Goal: Information Seeking & Learning: Learn about a topic

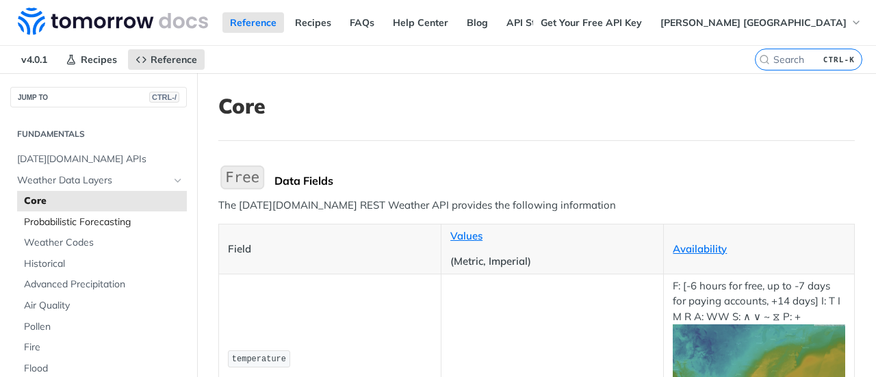
click at [69, 223] on span "Probabilistic Forecasting" at bounding box center [103, 223] width 159 height 14
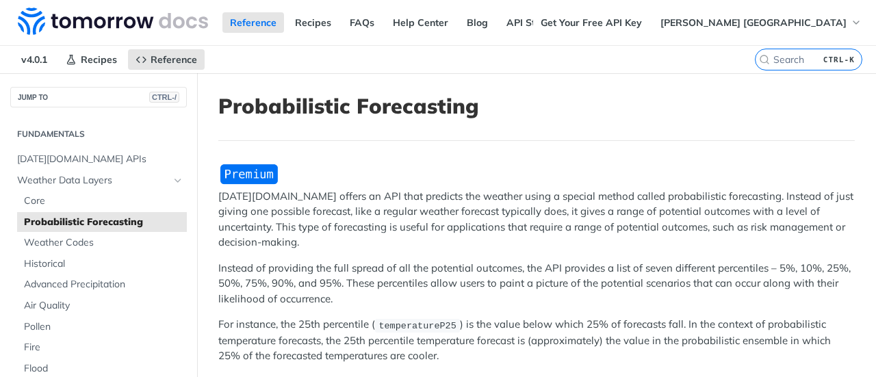
click at [72, 136] on h2 "Fundamentals" at bounding box center [98, 134] width 177 height 12
click at [62, 156] on span "[DATE][DOMAIN_NAME] APIs" at bounding box center [100, 160] width 166 height 14
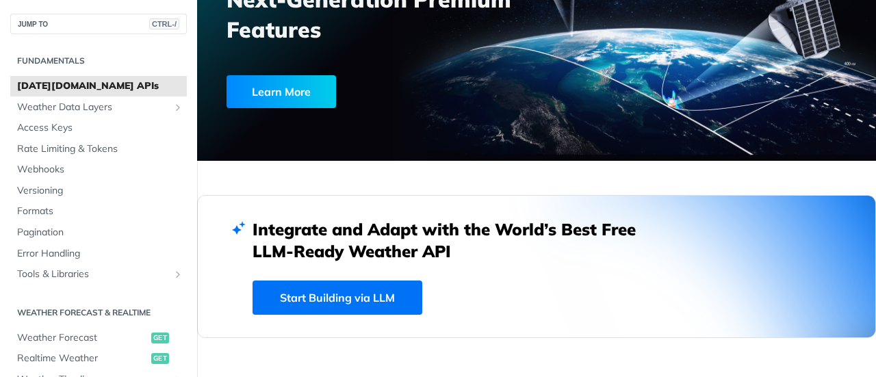
scroll to position [161, 0]
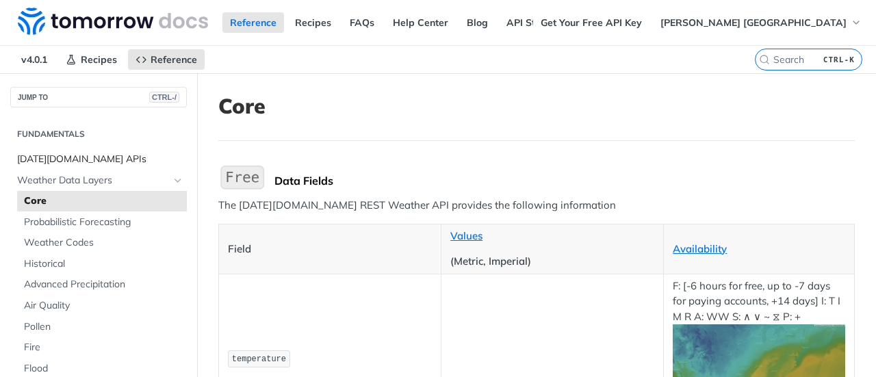
drag, startPoint x: 0, startPoint y: 0, endPoint x: 88, endPoint y: 155, distance: 178.4
click at [88, 155] on span "[DATE][DOMAIN_NAME] APIs" at bounding box center [100, 160] width 166 height 14
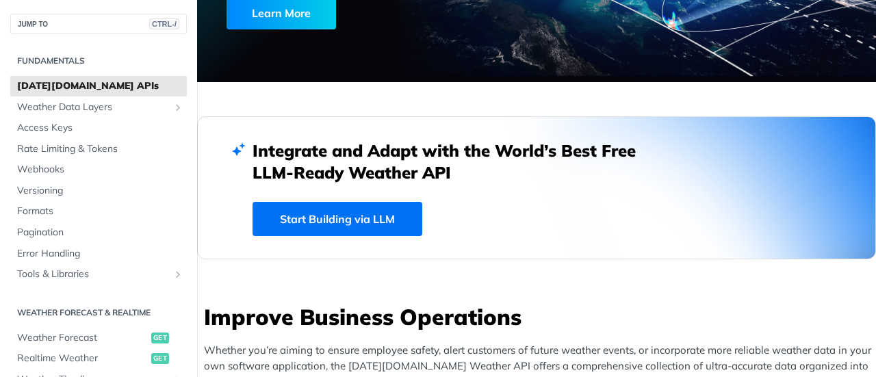
scroll to position [305, 0]
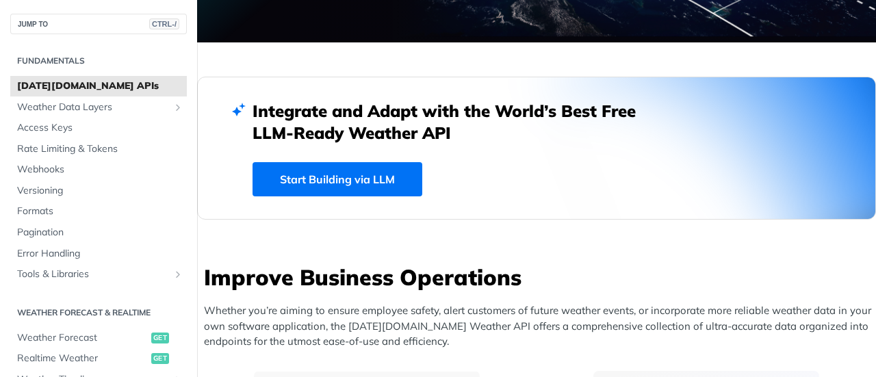
click at [339, 188] on link "Start Building via LLM" at bounding box center [338, 179] width 170 height 34
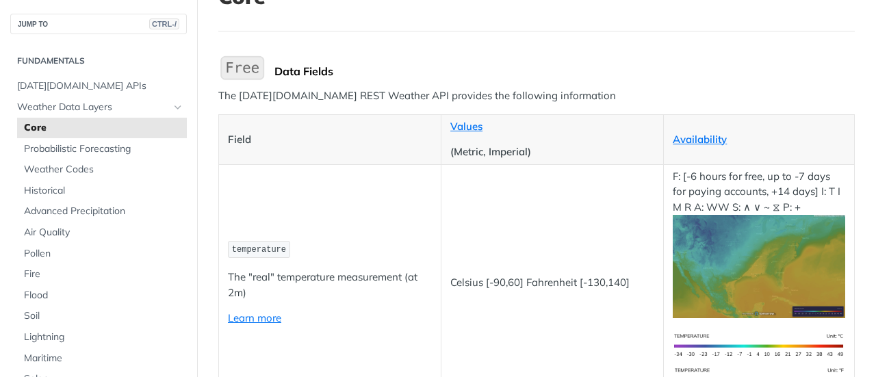
scroll to position [137, 0]
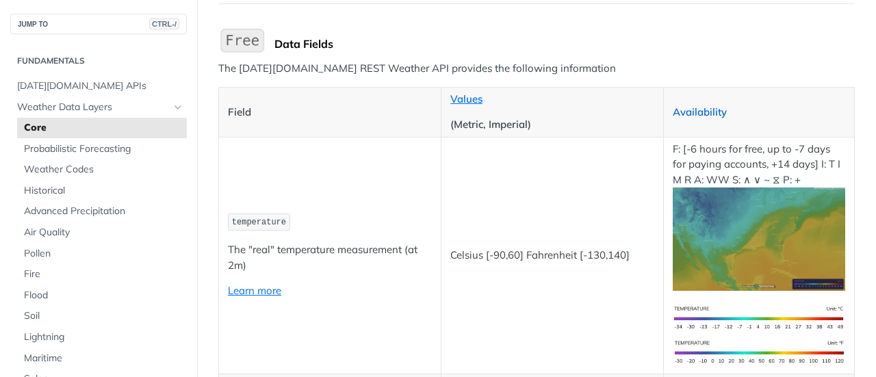
click at [713, 108] on link "Availability" at bounding box center [700, 111] width 54 height 13
click at [427, 283] on p "Learn more" at bounding box center [330, 291] width 204 height 16
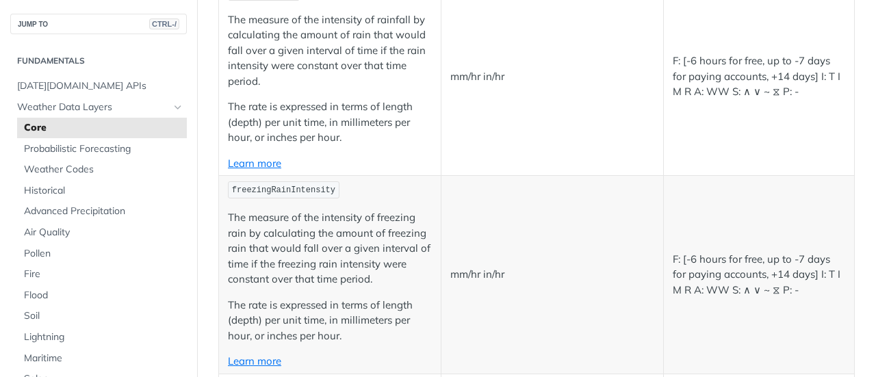
scroll to position [2464, 0]
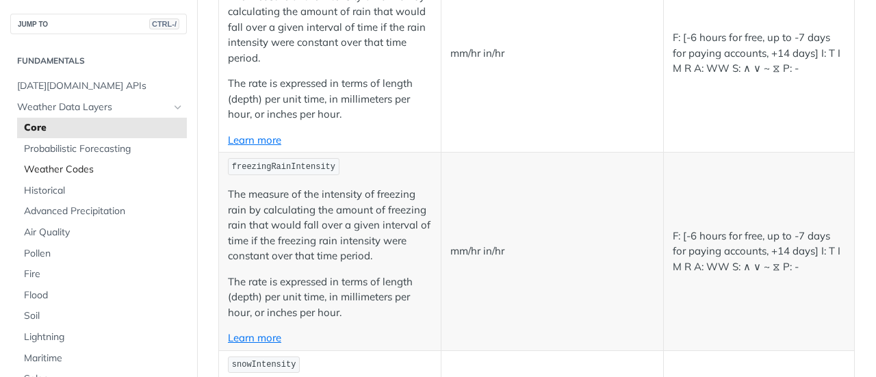
click at [73, 168] on span "Weather Codes" at bounding box center [103, 170] width 159 height 14
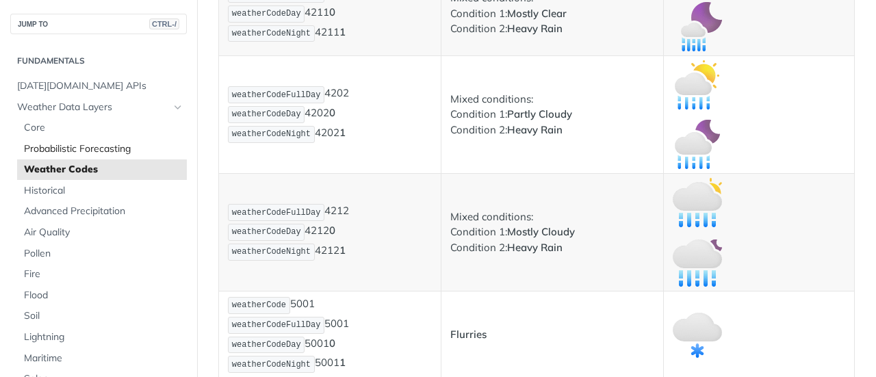
click at [86, 151] on span "Probabilistic Forecasting" at bounding box center [103, 149] width 159 height 14
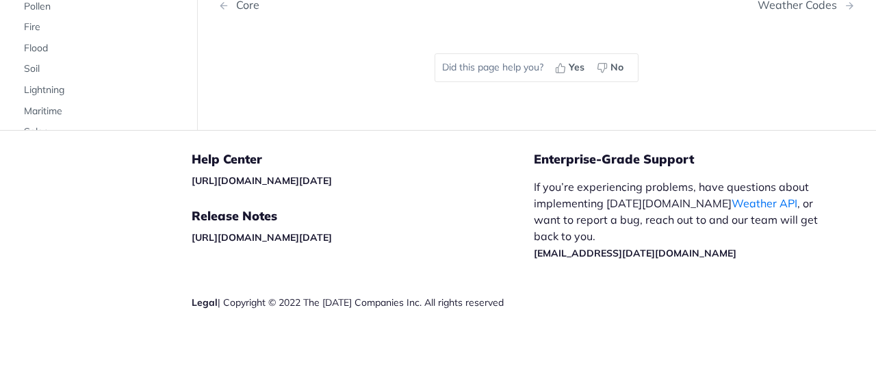
scroll to position [1150, 0]
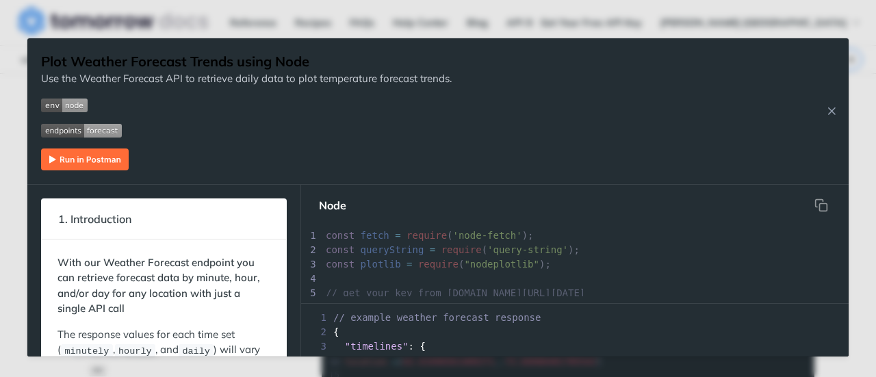
click at [398, 329] on div "2 {" at bounding box center [575, 332] width 548 height 14
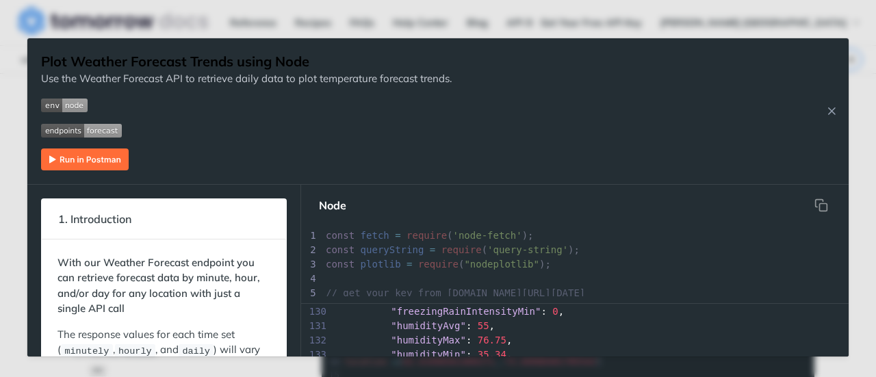
scroll to position [1862, 0]
click at [117, 155] on img "Expand image" at bounding box center [85, 160] width 88 height 22
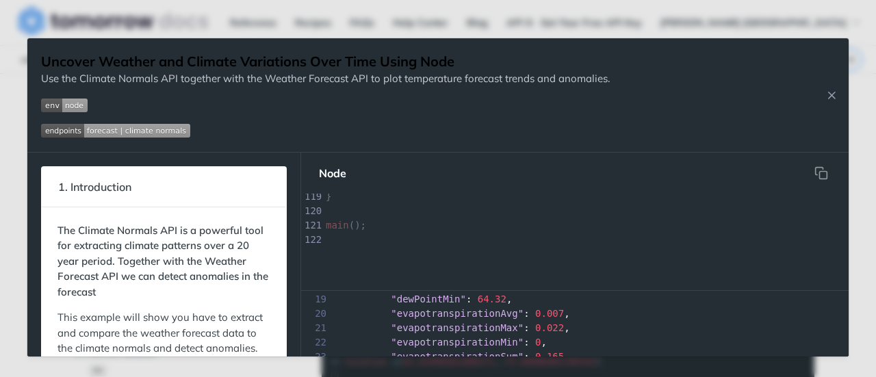
scroll to position [1703, 0]
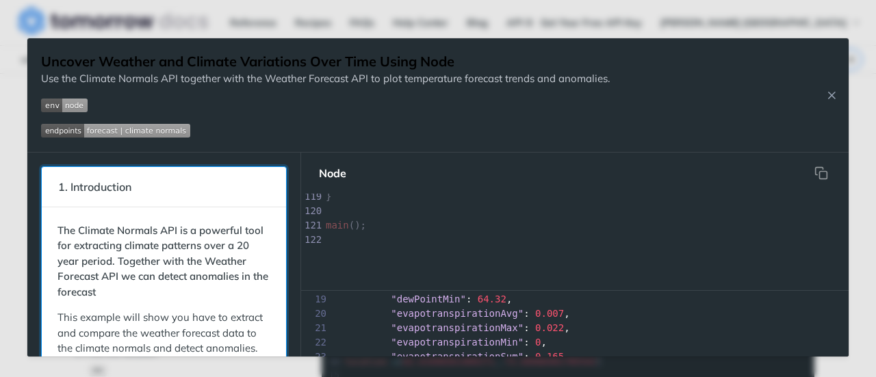
click at [214, 257] on strong "The Climate Normals API is a powerful tool for extracting climate patterns over…" at bounding box center [162, 261] width 211 height 75
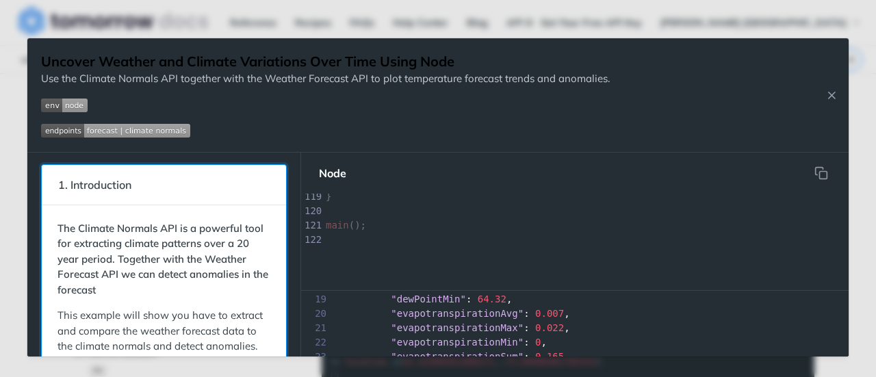
scroll to position [0, 0]
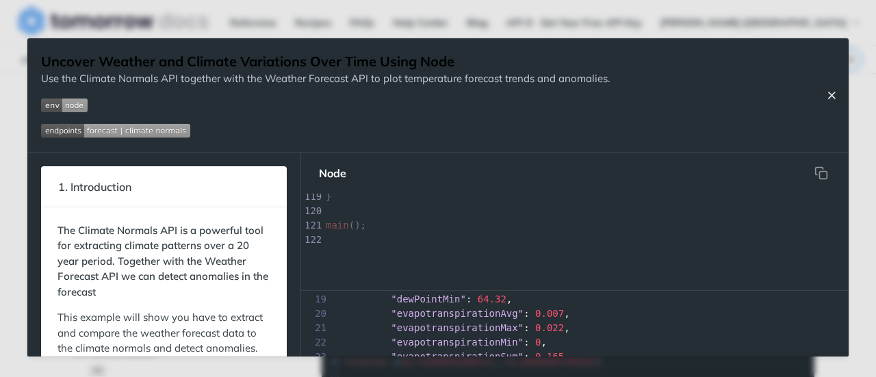
click at [831, 98] on icon "Close Recipe" at bounding box center [831, 95] width 12 height 12
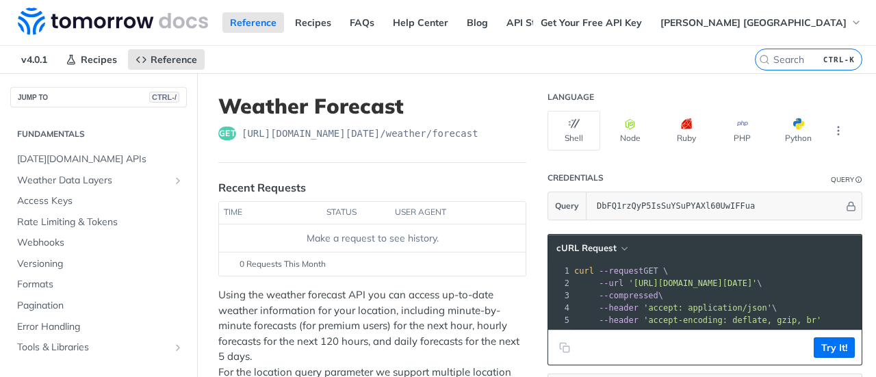
click at [370, 239] on div "Make a request to see history." at bounding box center [373, 238] width 296 height 14
click at [635, 128] on button "Node" at bounding box center [630, 131] width 53 height 40
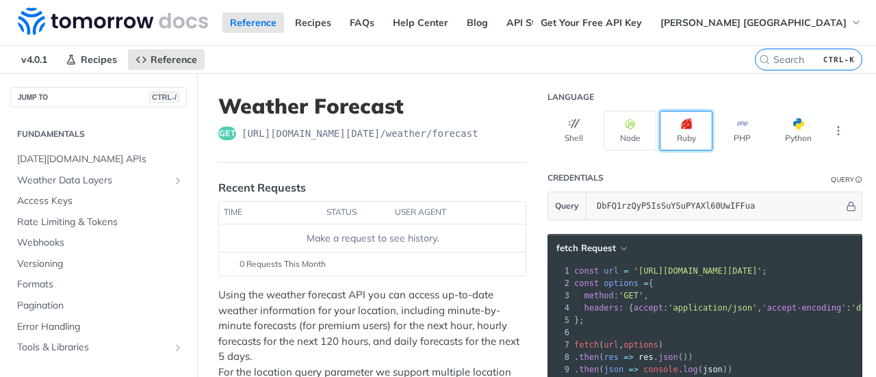
click at [672, 133] on button "Ruby" at bounding box center [686, 131] width 53 height 40
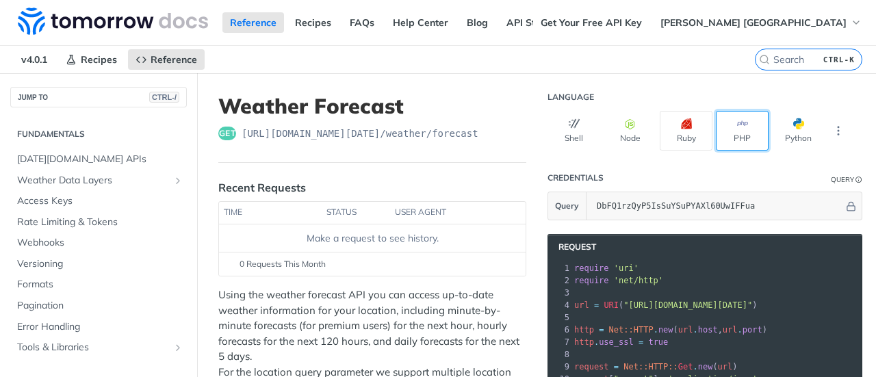
click at [718, 138] on button "PHP" at bounding box center [742, 131] width 53 height 40
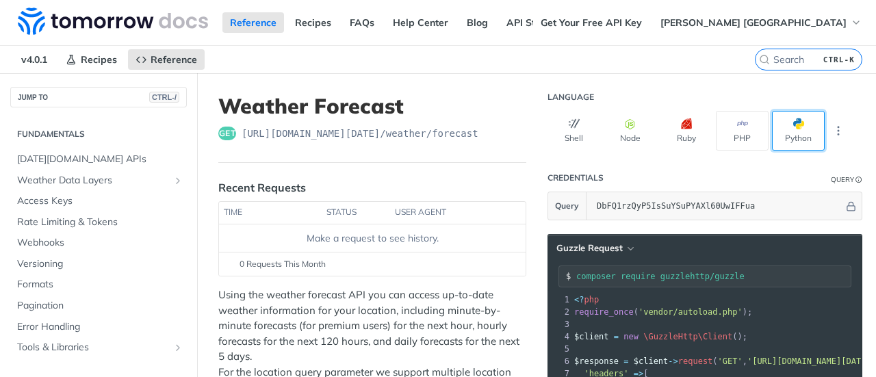
click at [776, 129] on button "Python" at bounding box center [798, 131] width 53 height 40
type input "python -m pip install requests"
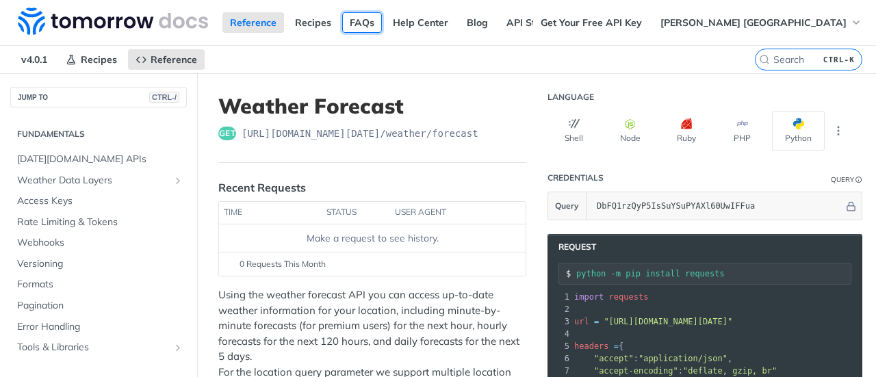
click at [370, 27] on link "FAQs" at bounding box center [362, 22] width 40 height 21
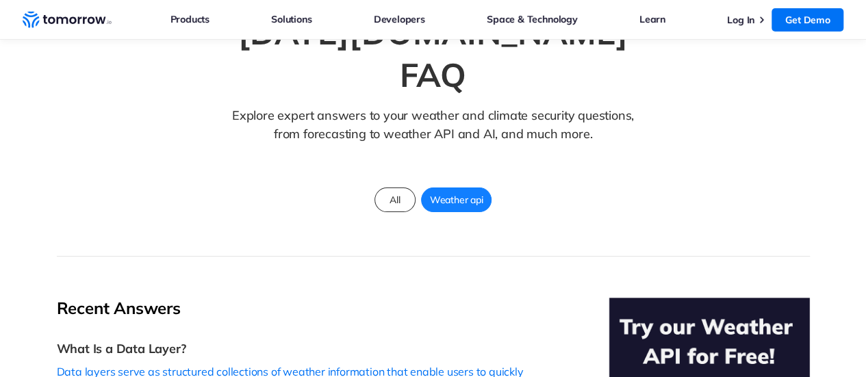
scroll to position [110, 0]
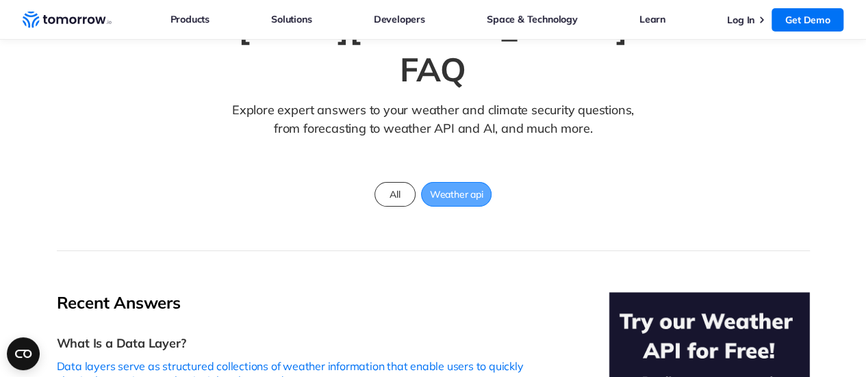
click at [454, 185] on span "Weather api" at bounding box center [457, 194] width 70 height 18
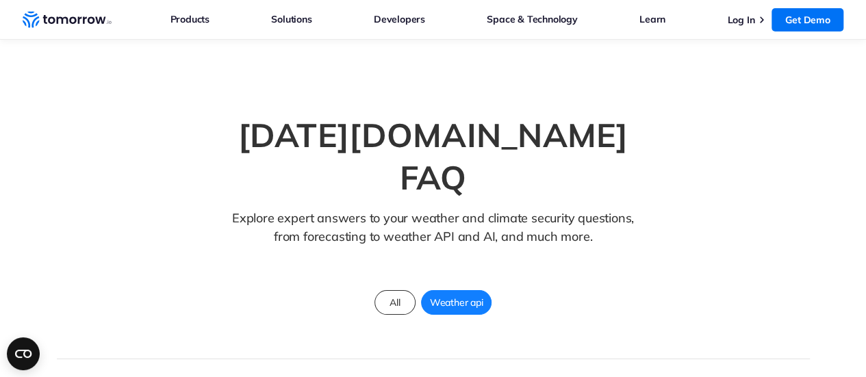
scroll to position [0, 0]
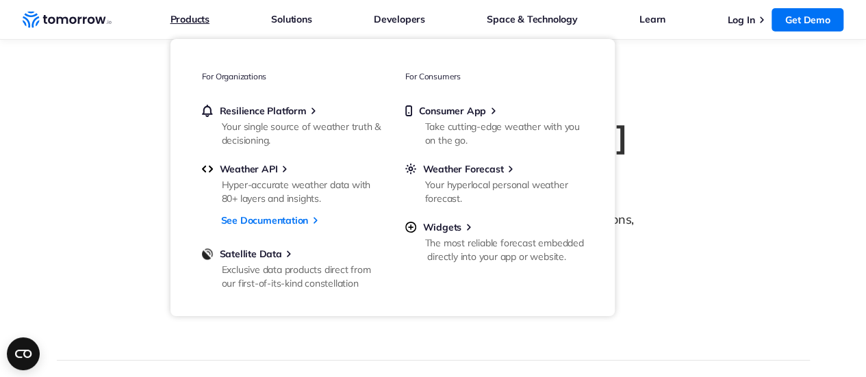
click at [194, 20] on link "Products" at bounding box center [189, 19] width 39 height 18
